Goal: Task Accomplishment & Management: Manage account settings

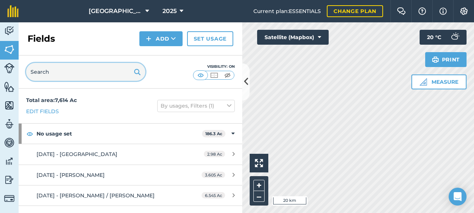
click at [41, 73] on input "text" at bounding box center [85, 72] width 119 height 18
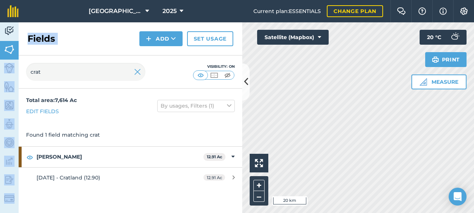
drag, startPoint x: 46, startPoint y: 60, endPoint x: 3, endPoint y: 64, distance: 43.4
click at [3, 64] on div "Activity Fields Livestock Features Maps Team Vehicles Data Reporting Billing Tu…" at bounding box center [237, 117] width 474 height 191
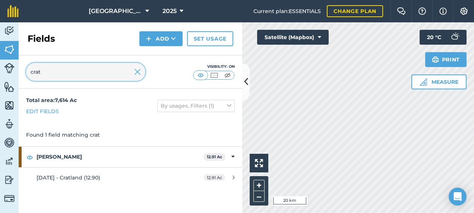
drag, startPoint x: 3, startPoint y: 64, endPoint x: 40, endPoint y: 71, distance: 37.8
click at [40, 71] on input "crat" at bounding box center [85, 72] width 119 height 18
drag, startPoint x: 40, startPoint y: 71, endPoint x: 1, endPoint y: 76, distance: 39.8
click at [1, 76] on div "Activity Fields Livestock Features Maps Team Vehicles Data Reporting Billing Tu…" at bounding box center [237, 117] width 474 height 191
drag, startPoint x: 52, startPoint y: 74, endPoint x: 2, endPoint y: 71, distance: 50.0
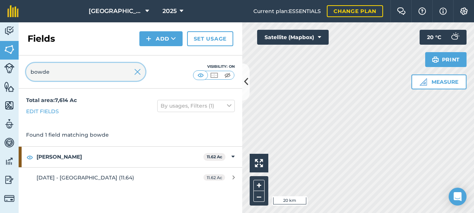
click at [3, 72] on div "Activity Fields Livestock Features Maps Team Vehicles Data Reporting Billing Tu…" at bounding box center [237, 117] width 474 height 191
type input "orc"
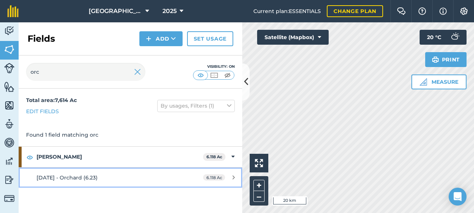
click at [77, 178] on span "[DATE] - Orchard (6.23)" at bounding box center [66, 177] width 61 height 7
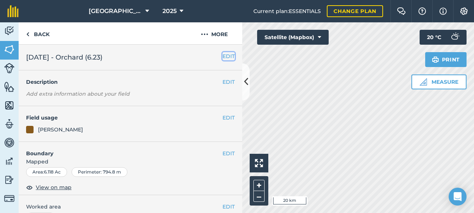
click at [222, 56] on button "EDIT" at bounding box center [228, 56] width 12 height 8
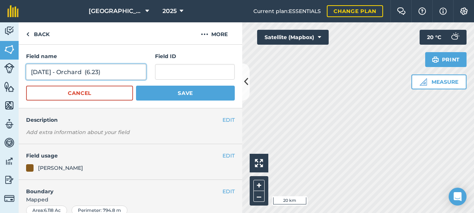
click at [106, 73] on input "[DATE] - Orchard (6.23)" at bounding box center [86, 72] width 120 height 16
type input "[DATE] - Orchard (6.20)"
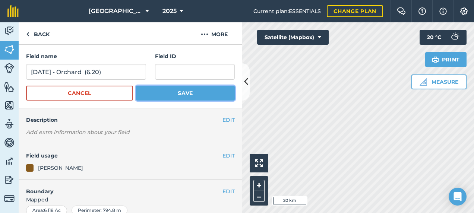
click at [191, 96] on button "Save" at bounding box center [185, 93] width 99 height 15
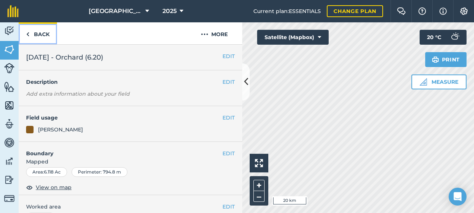
click at [47, 38] on link "Back" at bounding box center [38, 33] width 38 height 22
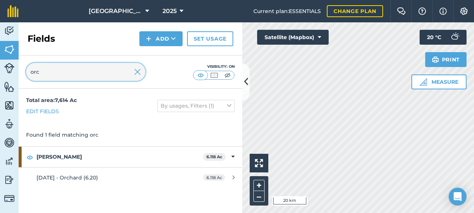
drag, startPoint x: 55, startPoint y: 78, endPoint x: 4, endPoint y: 80, distance: 50.7
click at [4, 80] on div "Activity Fields Livestock Features Maps Team Vehicles Data Reporting Billing Tu…" at bounding box center [237, 117] width 474 height 191
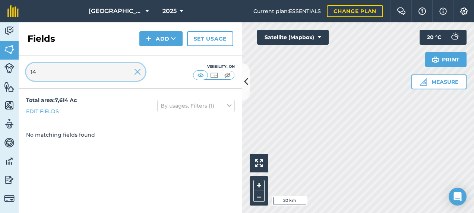
type input "1"
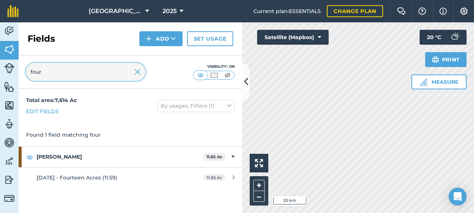
type input "four"
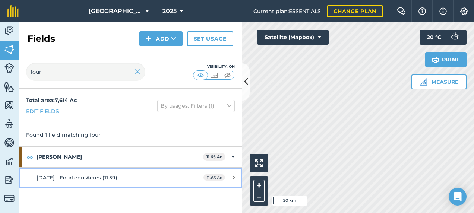
click at [145, 178] on div "[DATE] - Fourteen Acres (11.59)" at bounding box center [106, 178] width 140 height 8
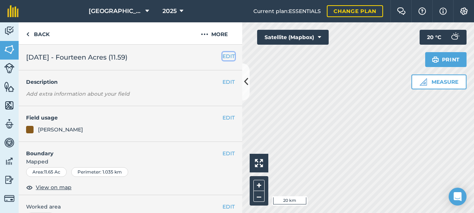
click at [225, 58] on button "EDIT" at bounding box center [228, 56] width 12 height 8
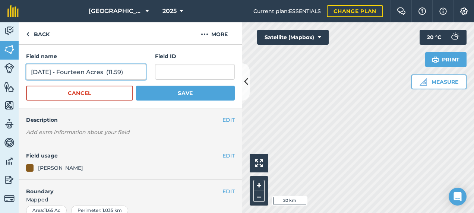
click at [130, 71] on input "[DATE] - Fourteen Acres (11.59)" at bounding box center [86, 72] width 120 height 16
type input "[DATE] - Fourteen Acres (11.61)"
click at [136, 86] on button "Save" at bounding box center [185, 93] width 99 height 15
